Goal: Task Accomplishment & Management: Complete application form

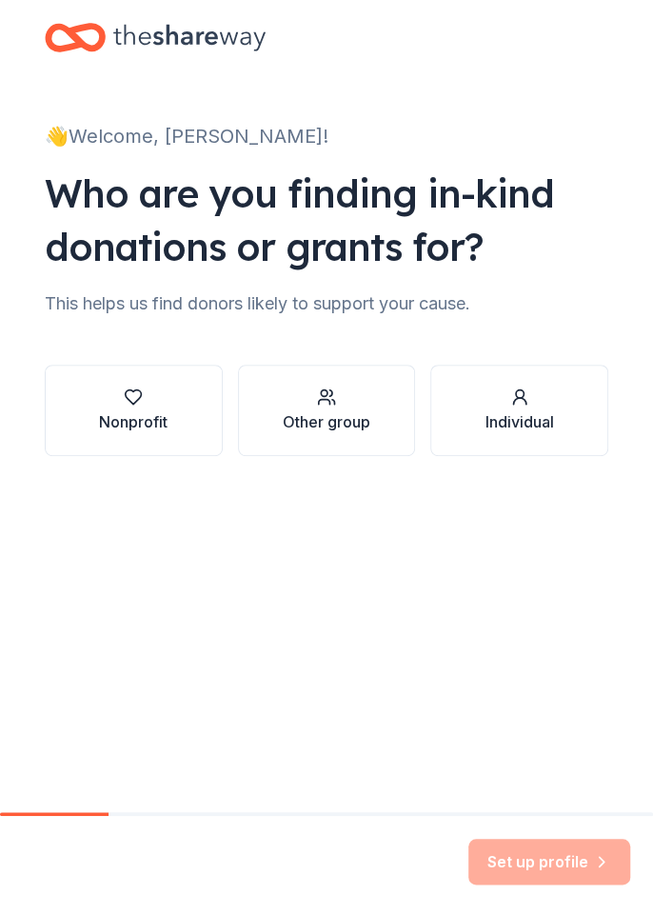
click at [135, 410] on div "Nonprofit" at bounding box center [133, 421] width 69 height 23
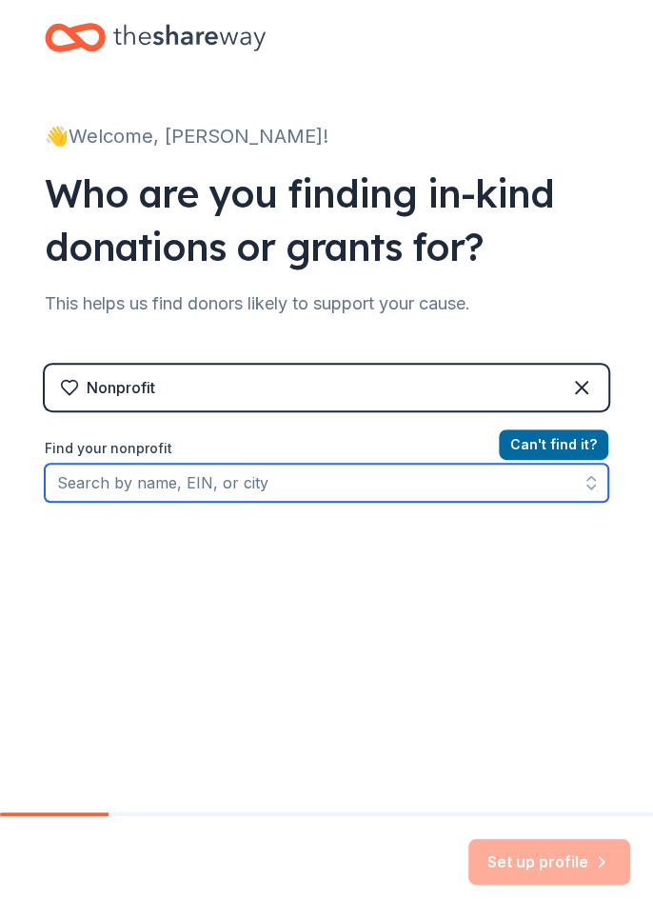
click at [79, 483] on input "Find your nonprofit" at bounding box center [327, 483] width 564 height 38
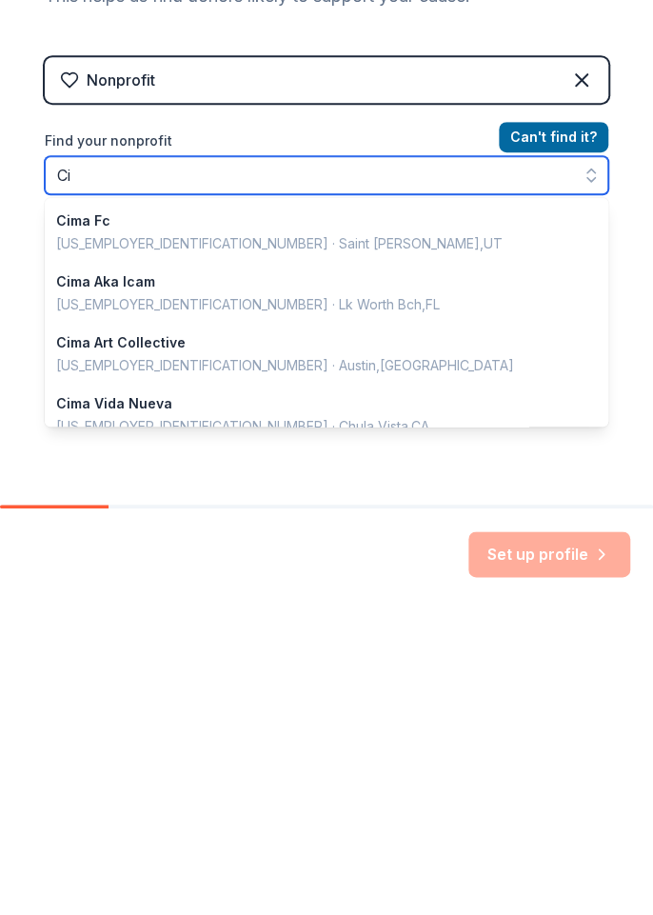
scroll to position [1344, 0]
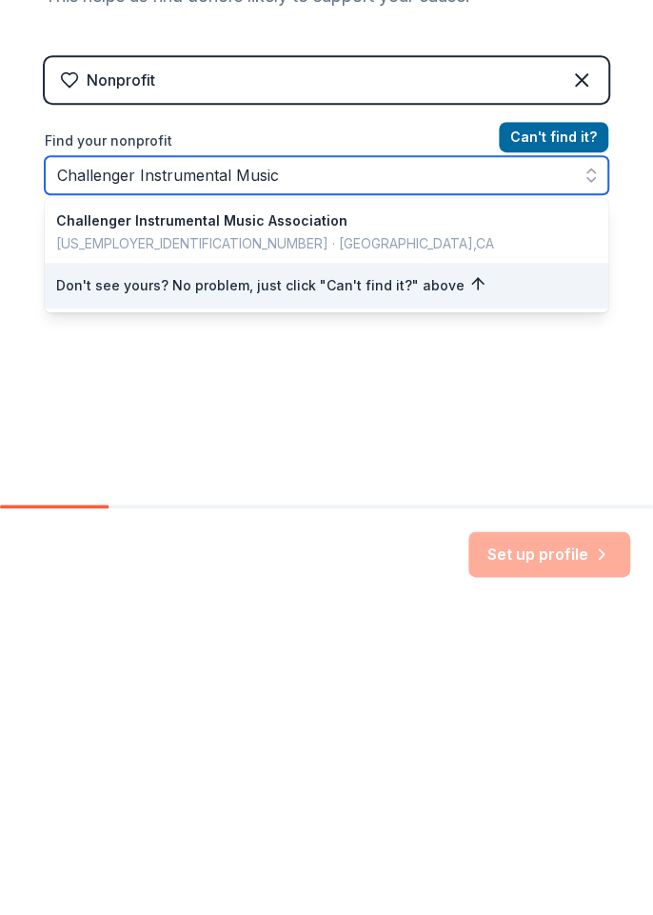
type input "Challenger Instrumental Music"
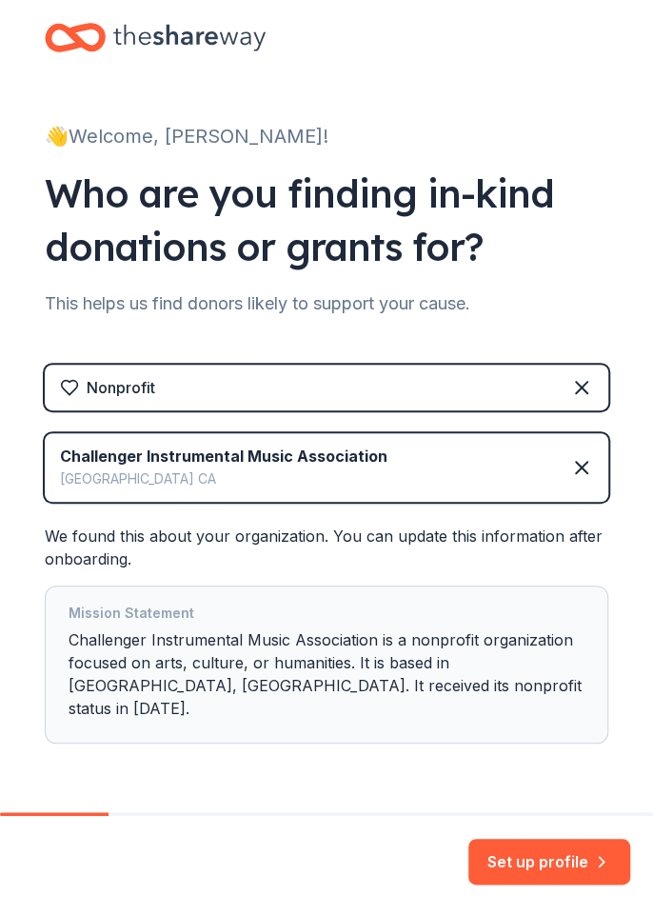
click at [553, 864] on button "Set up profile" at bounding box center [549, 862] width 162 height 46
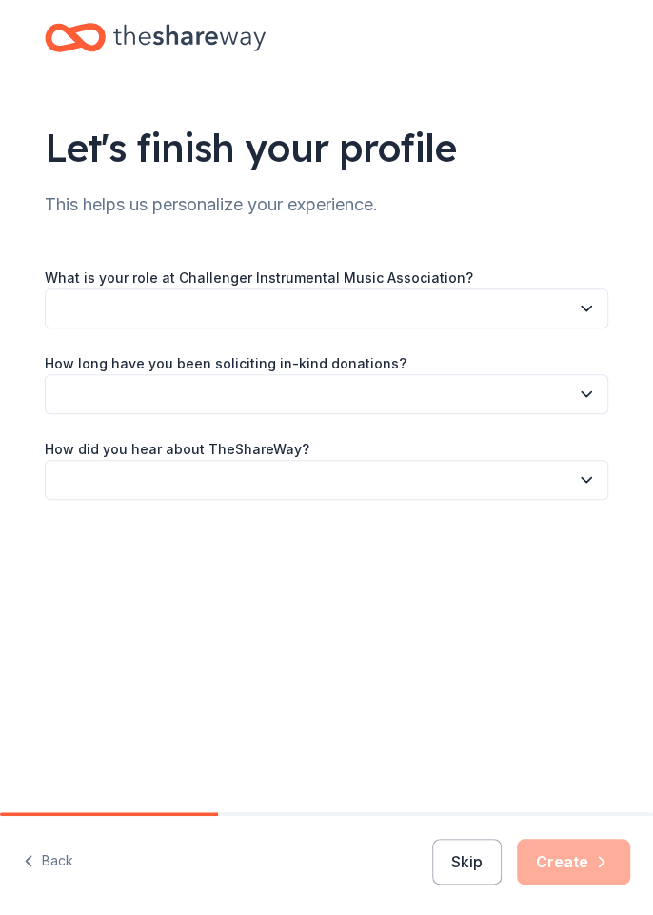
click at [547, 315] on button "button" at bounding box center [327, 308] width 564 height 40
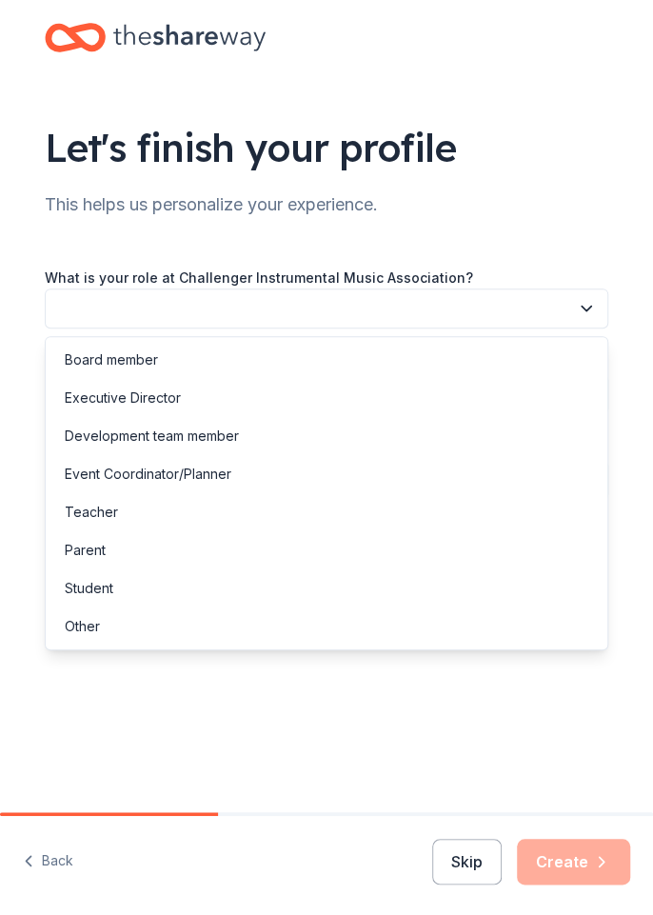
click at [223, 356] on div "Board member" at bounding box center [327, 360] width 554 height 38
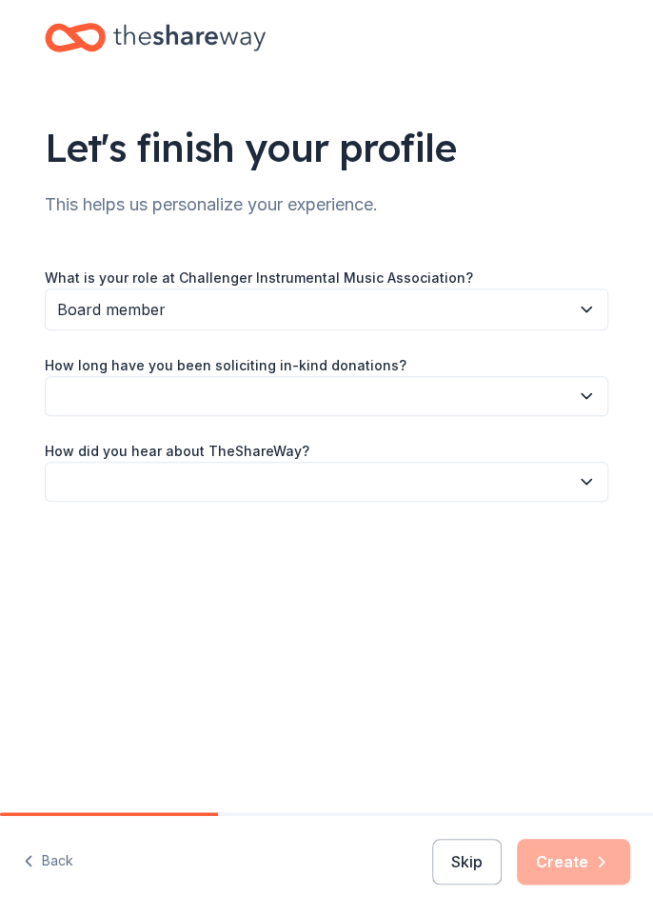
click at [565, 382] on button "button" at bounding box center [327, 396] width 564 height 40
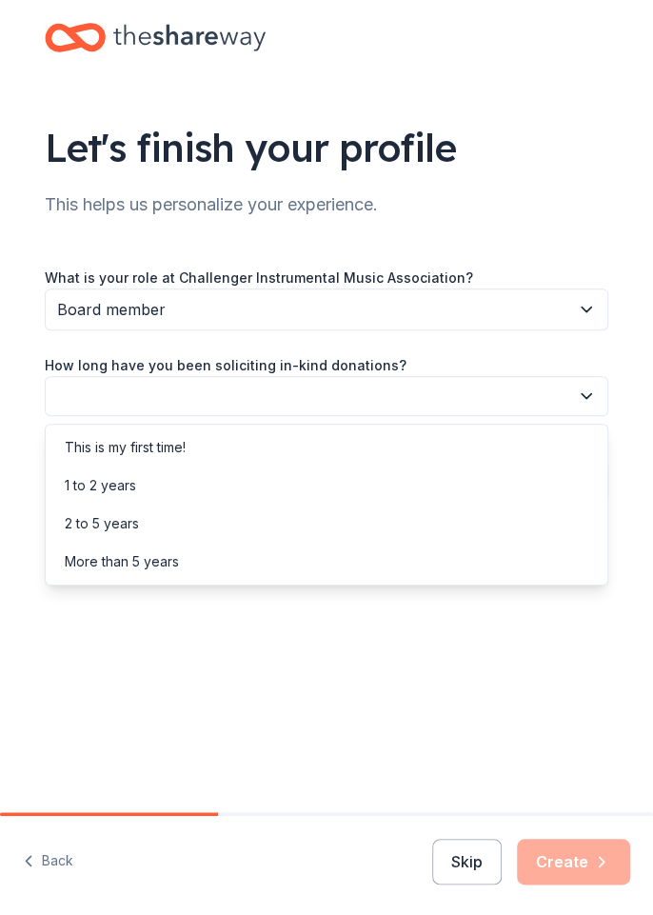
click at [310, 442] on div "This is my first time!" at bounding box center [327, 447] width 554 height 38
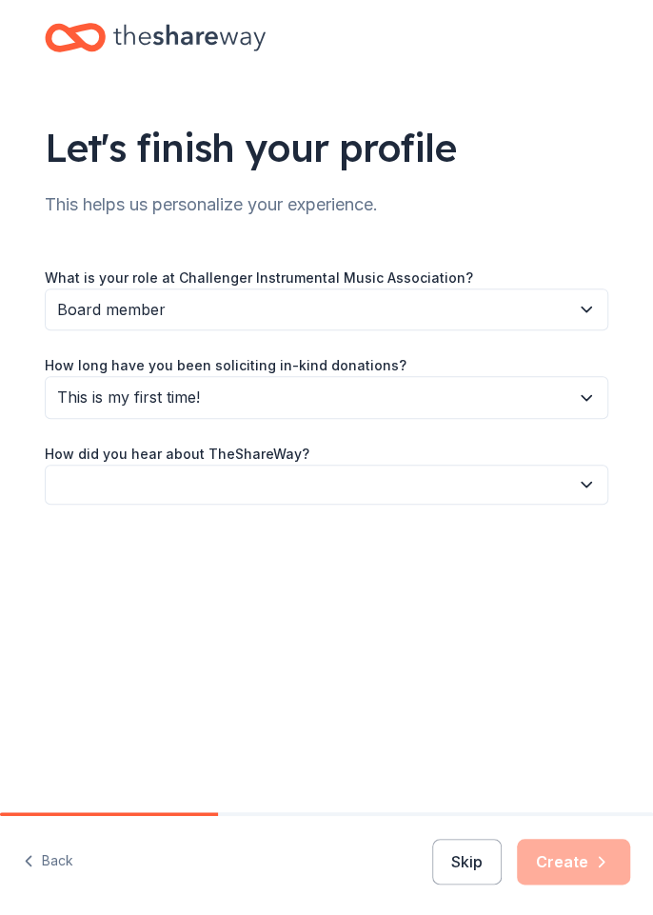
click at [561, 480] on button "button" at bounding box center [327, 485] width 564 height 40
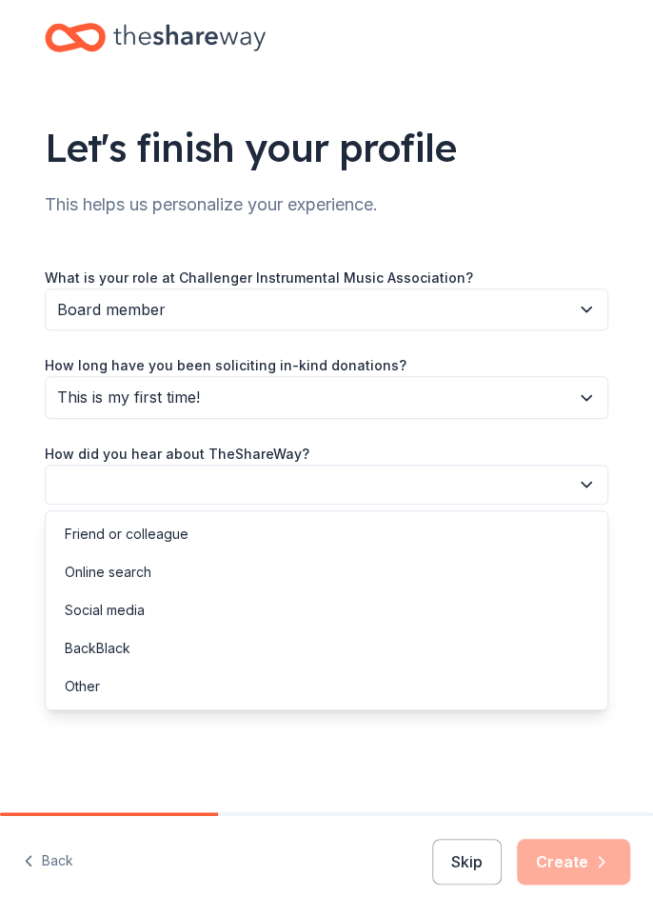
click at [222, 600] on div "Social media" at bounding box center [327, 610] width 554 height 38
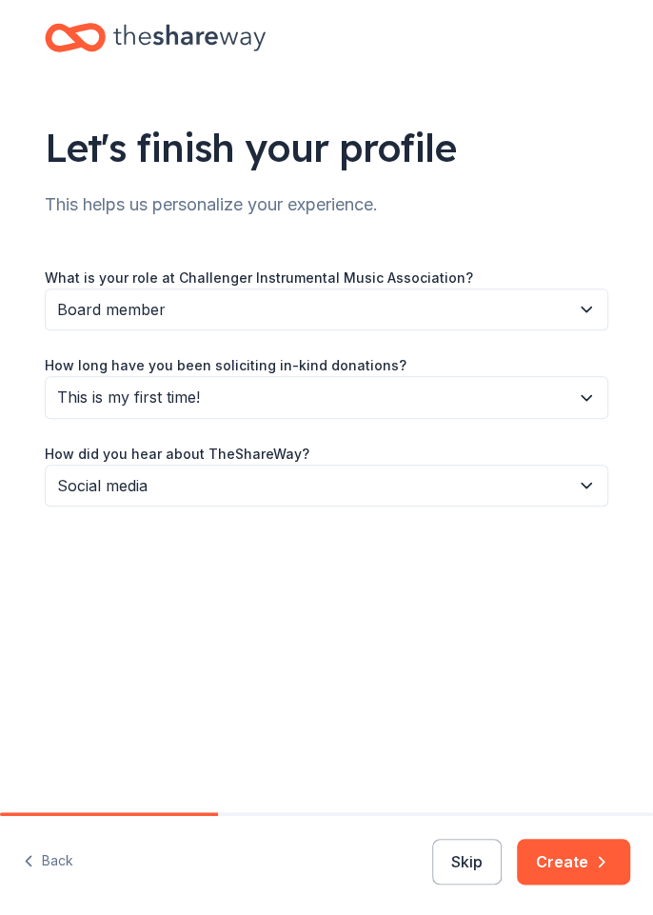
click at [569, 852] on button "Create" at bounding box center [573, 862] width 113 height 46
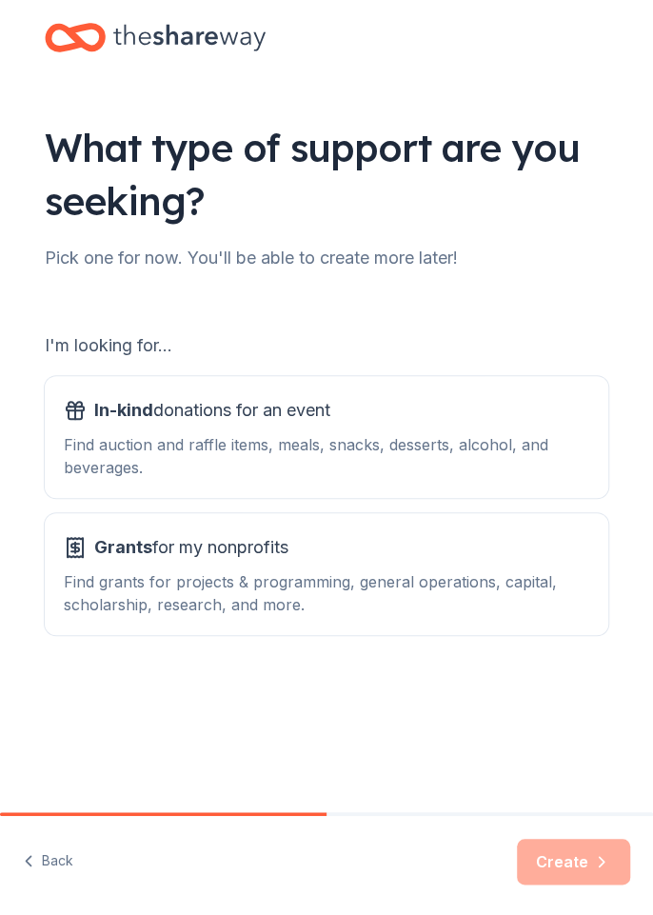
click at [523, 444] on div "Find auction and raffle items, meals, snacks, desserts, alcohol, and beverages." at bounding box center [327, 456] width 526 height 46
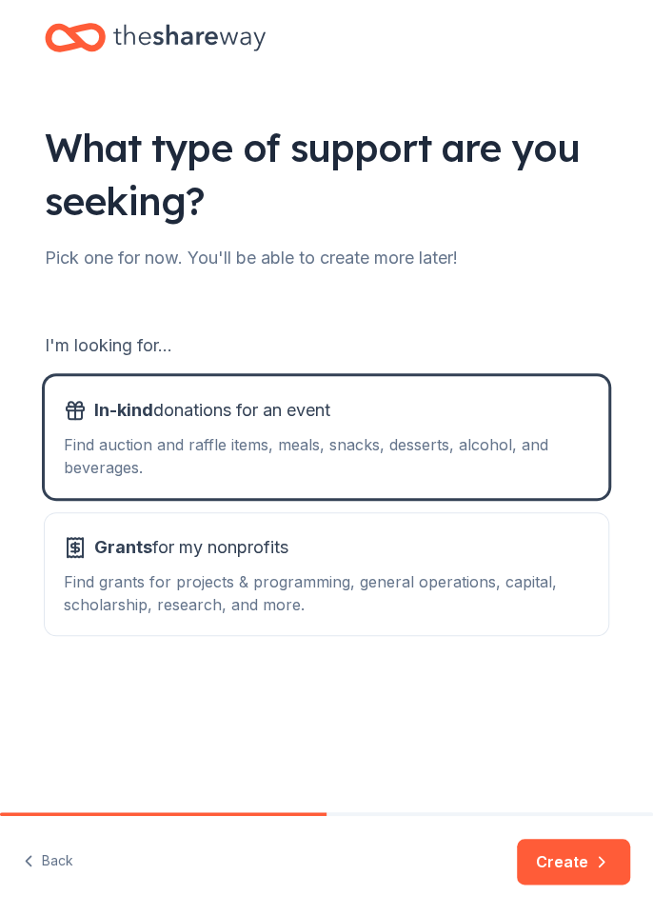
click at [568, 865] on button "Create" at bounding box center [573, 862] width 113 height 46
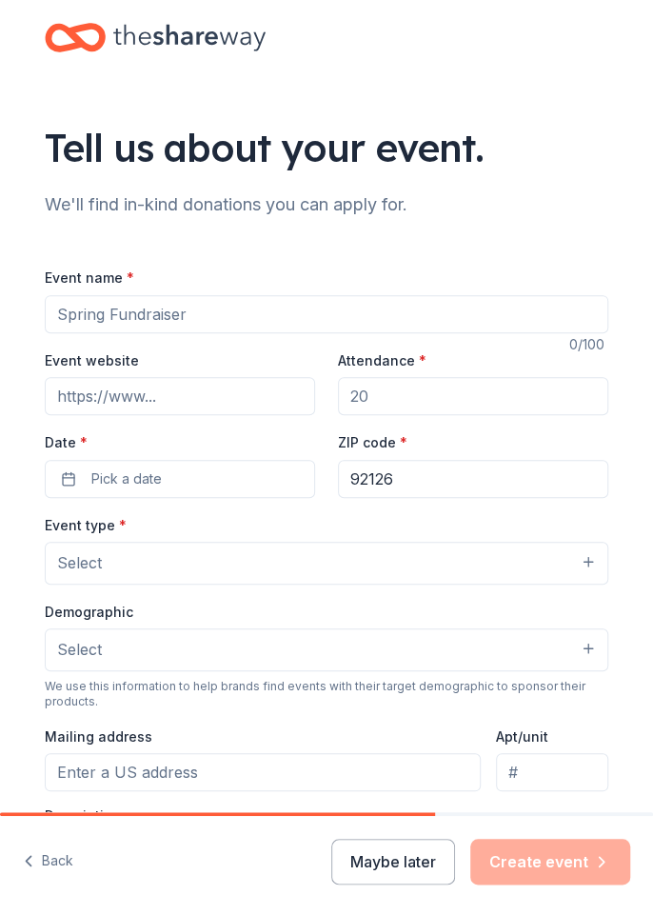
click at [406, 865] on button "Maybe later" at bounding box center [393, 862] width 124 height 46
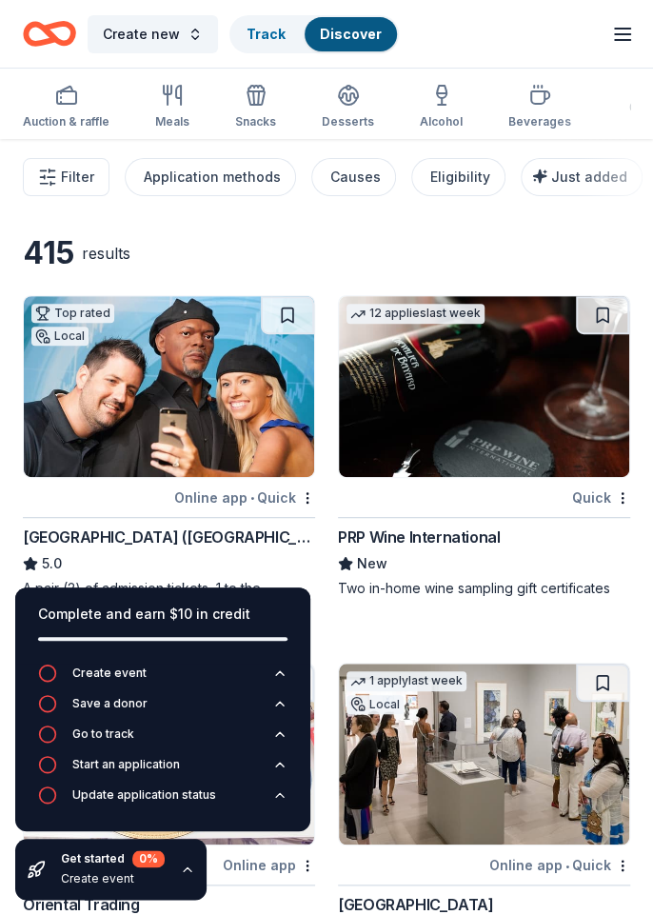
click at [72, 104] on rect "button" at bounding box center [66, 97] width 19 height 12
click at [171, 110] on div "Meals" at bounding box center [172, 107] width 34 height 46
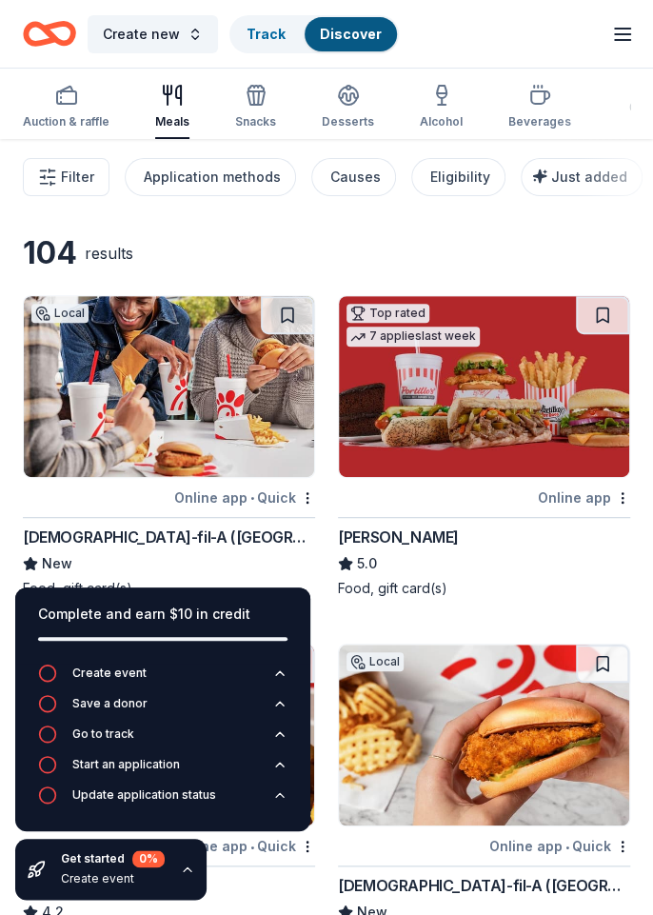
click at [73, 166] on span "Filter" at bounding box center [77, 177] width 33 height 23
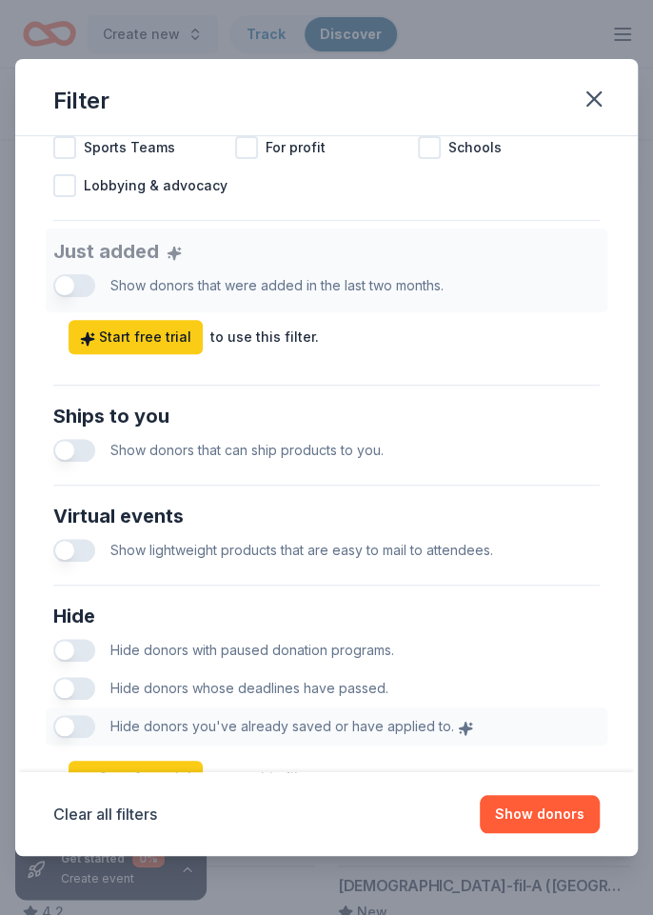
scroll to position [691, 0]
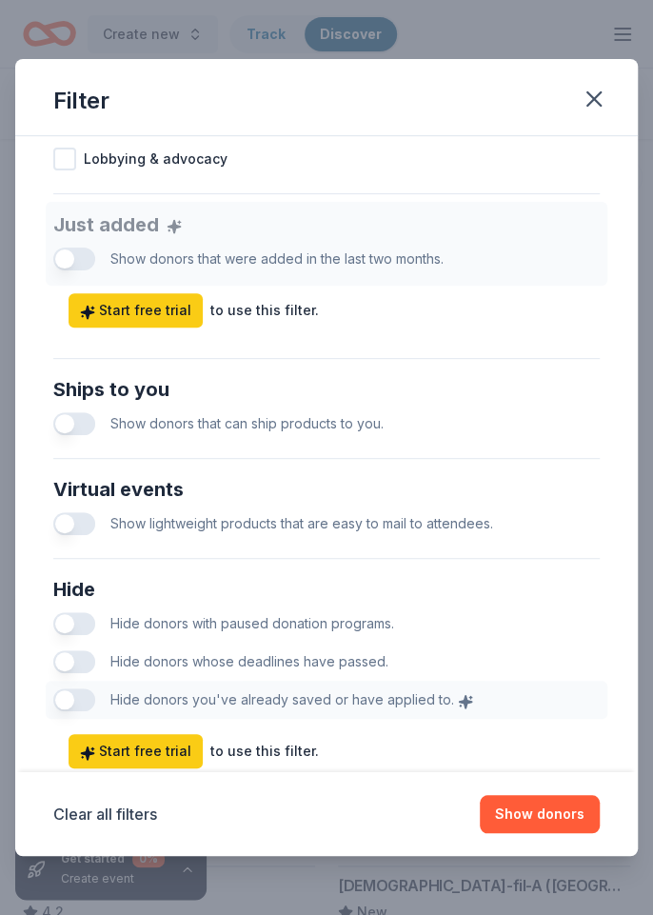
click at [133, 826] on button "Clear all filters" at bounding box center [105, 814] width 104 height 23
click at [606, 92] on icon "button" at bounding box center [594, 99] width 27 height 27
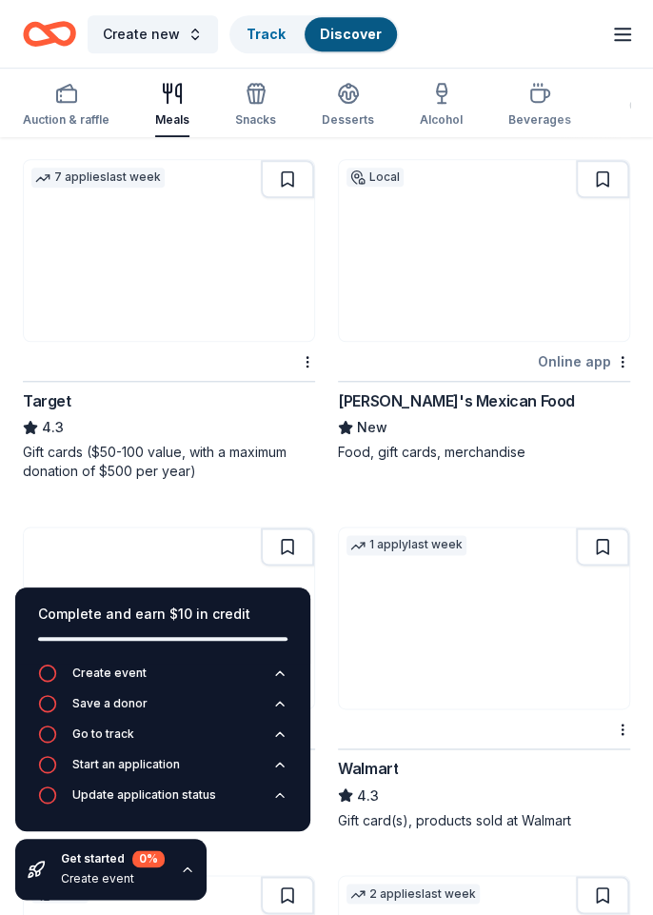
scroll to position [2632, 0]
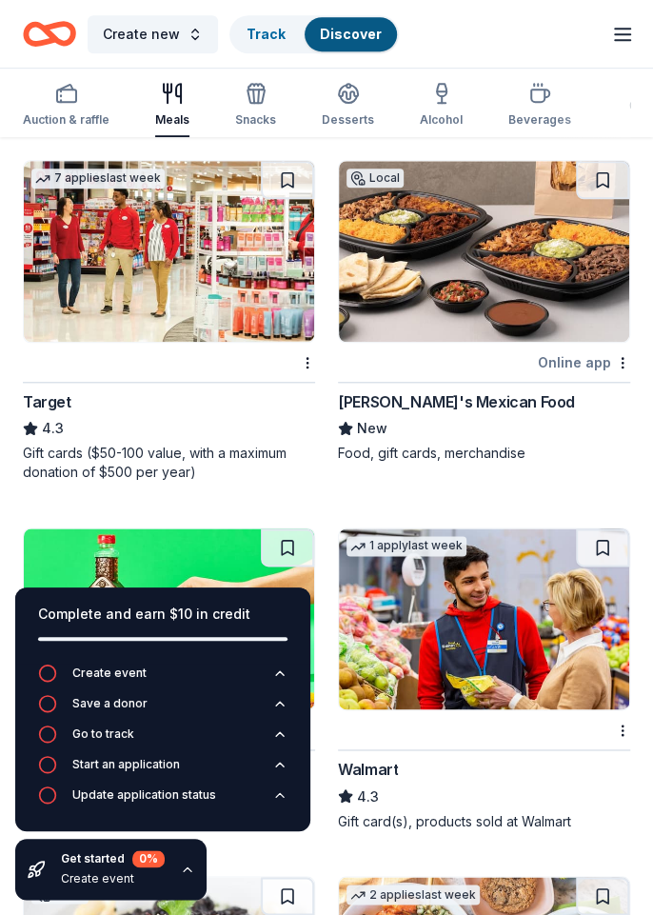
click at [242, 275] on img at bounding box center [169, 251] width 290 height 181
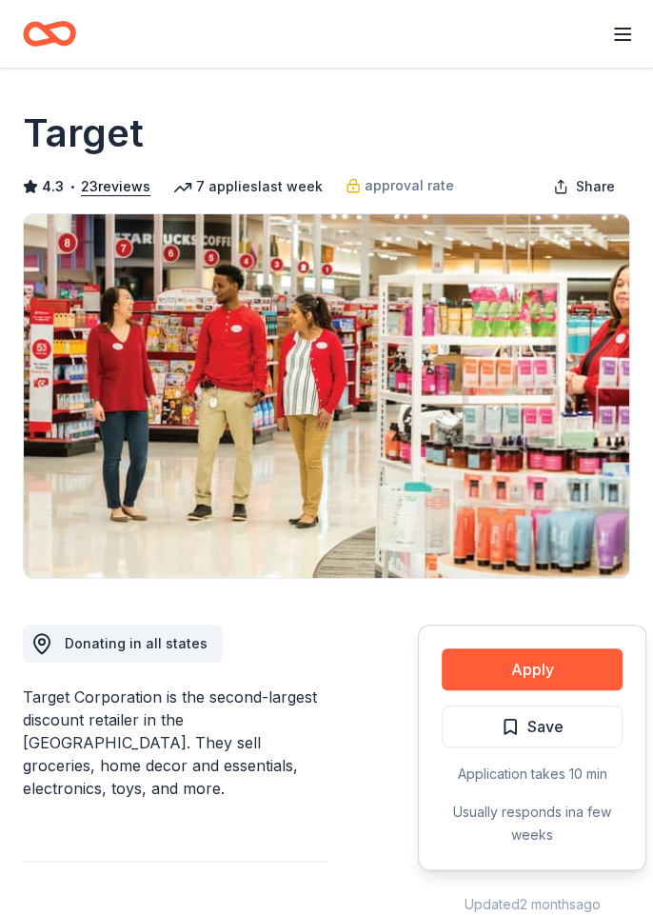
click at [553, 666] on button "Apply" at bounding box center [532, 669] width 181 height 42
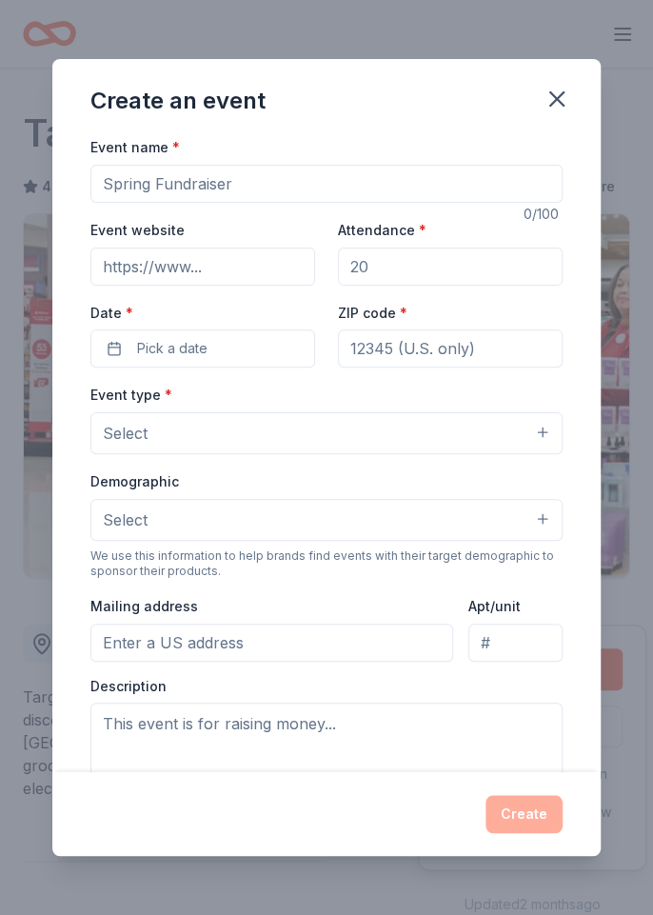
click at [562, 101] on icon "button" at bounding box center [557, 99] width 27 height 27
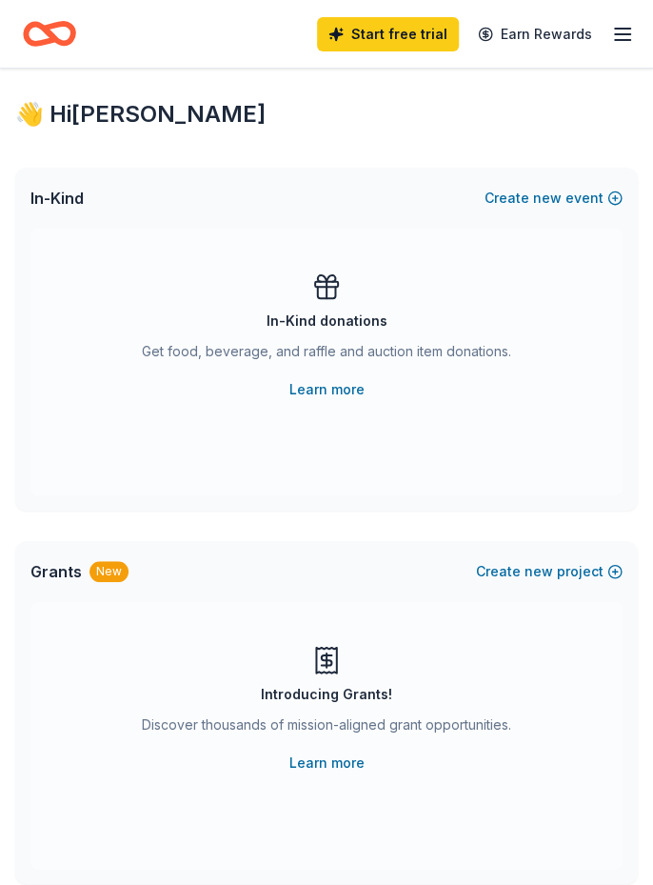
click at [332, 391] on link "Learn more" at bounding box center [326, 389] width 75 height 23
click at [548, 42] on link "Earn Rewards" at bounding box center [535, 34] width 137 height 34
click at [622, 40] on line "button" at bounding box center [622, 40] width 15 height 0
click at [301, 386] on link "Learn more" at bounding box center [326, 389] width 75 height 23
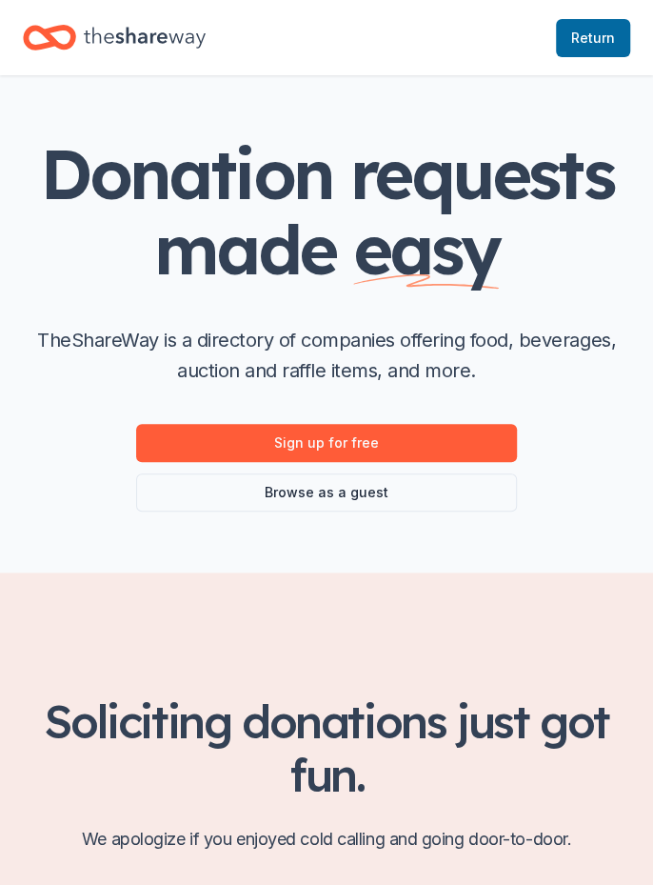
click at [435, 499] on link "Browse as a guest" at bounding box center [326, 492] width 381 height 38
click at [178, 495] on link "Browse as a guest" at bounding box center [326, 492] width 381 height 38
click at [283, 486] on link "Browse as a guest" at bounding box center [326, 492] width 381 height 38
click at [299, 500] on link "Browse as a guest" at bounding box center [326, 492] width 381 height 38
click at [284, 484] on link "Browse as a guest" at bounding box center [326, 492] width 381 height 38
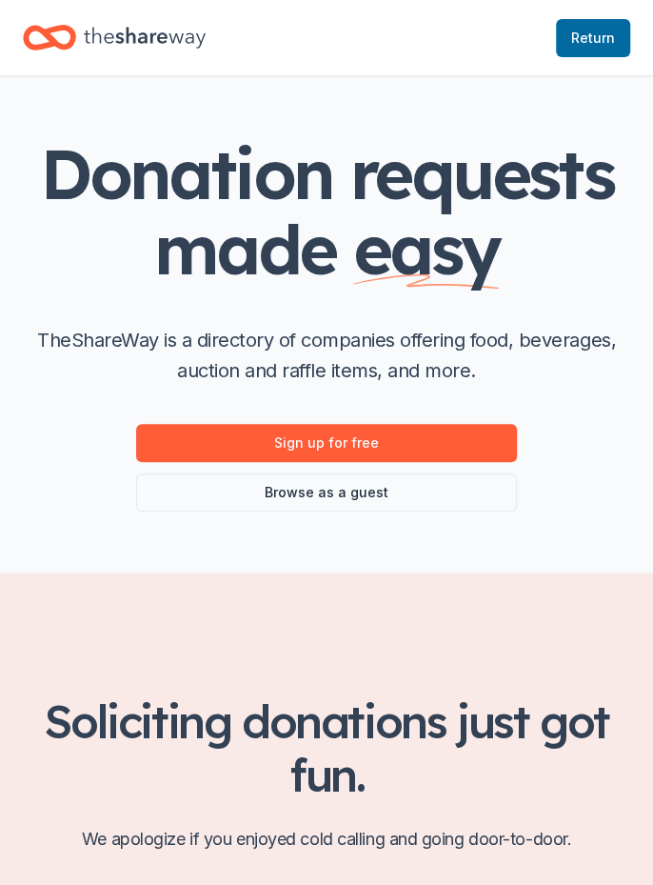
click at [285, 496] on link "Browse as a guest" at bounding box center [326, 492] width 381 height 38
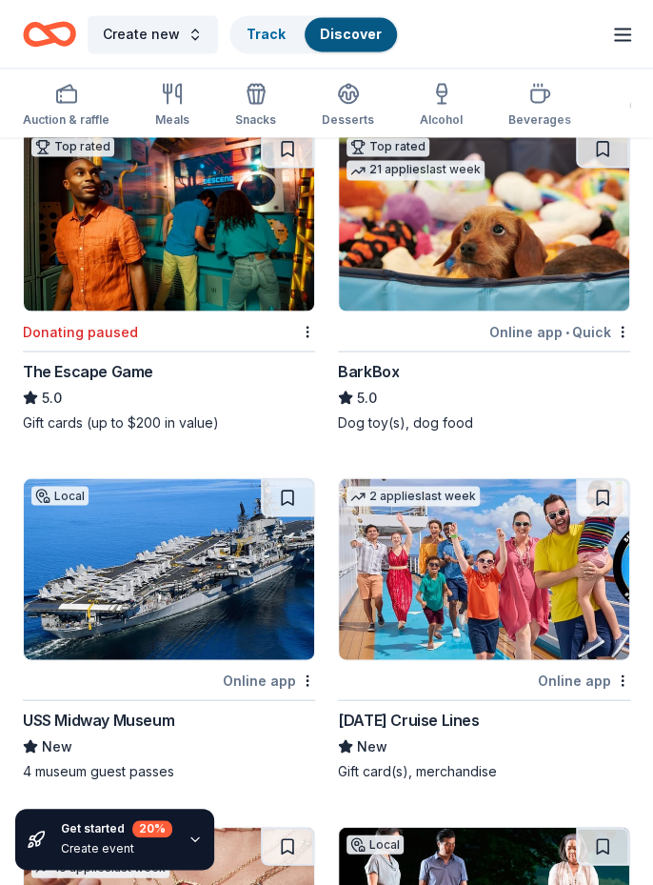
scroll to position [874, 0]
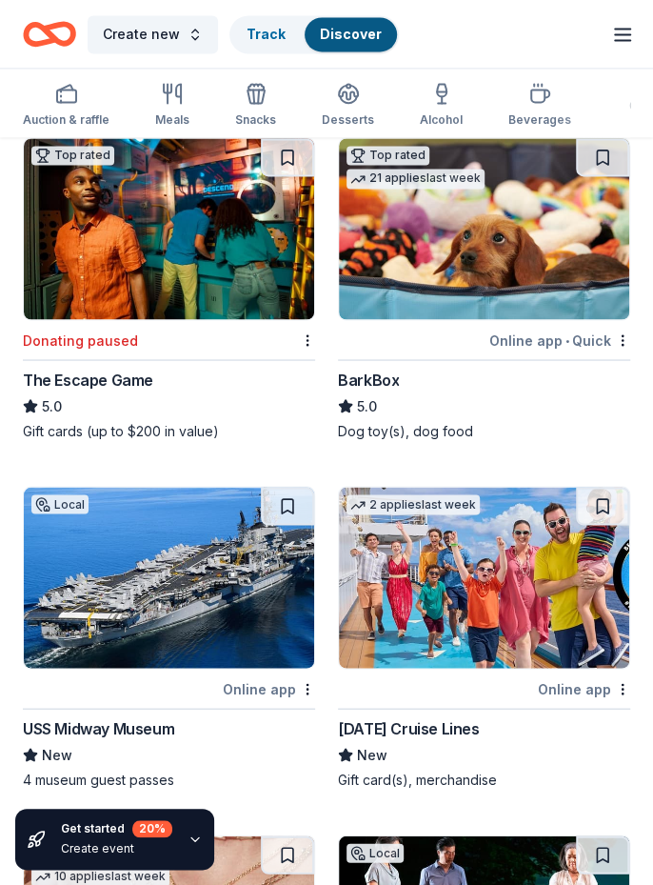
click at [202, 599] on img at bounding box center [169, 577] width 290 height 181
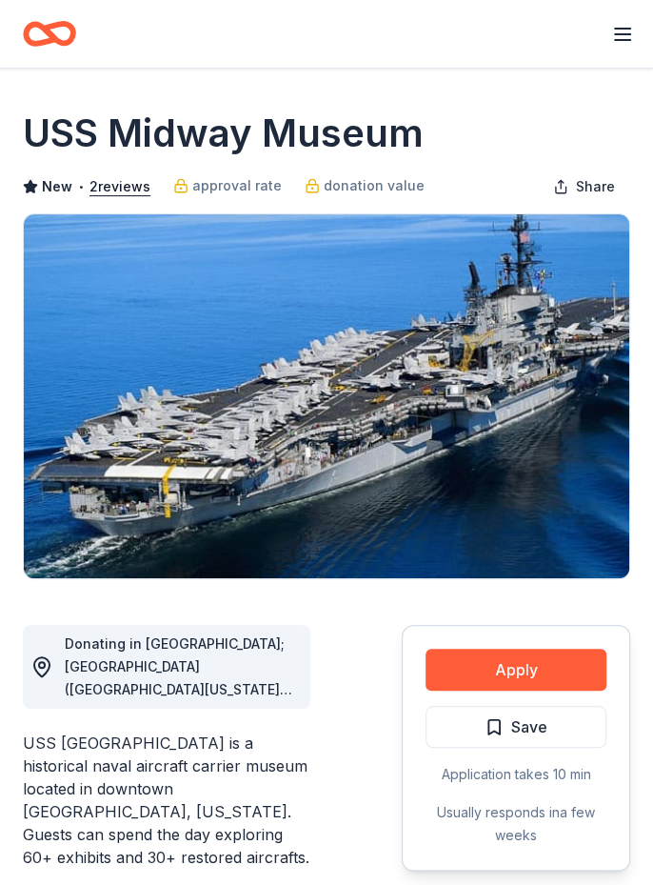
click at [520, 666] on button "Apply" at bounding box center [516, 669] width 181 height 42
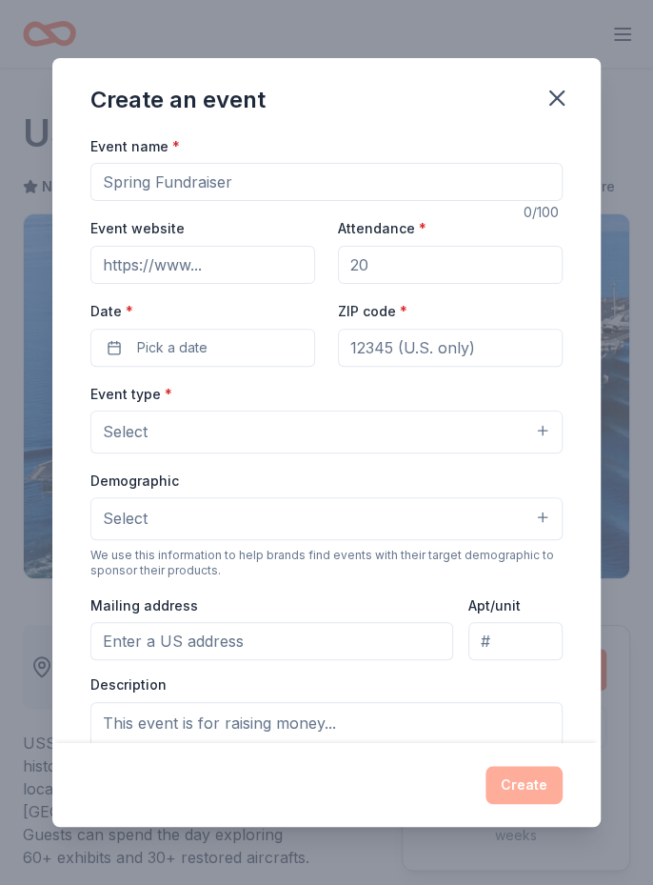
click at [554, 89] on icon "button" at bounding box center [557, 98] width 27 height 27
